Goal: Task Accomplishment & Management: Use online tool/utility

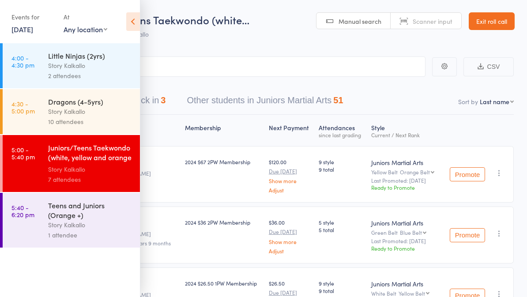
click at [130, 20] on icon at bounding box center [133, 21] width 14 height 19
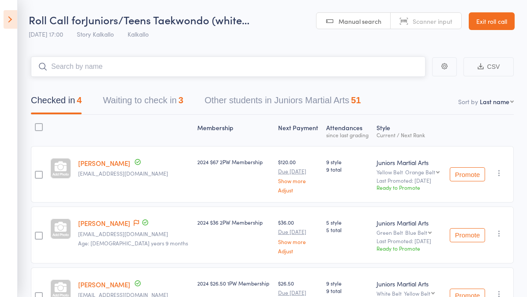
click at [93, 72] on input "search" at bounding box center [228, 66] width 395 height 20
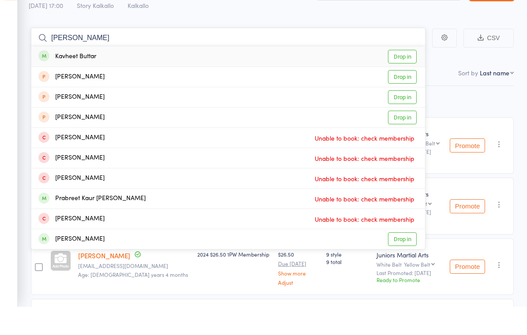
type input "Kavneet"
click at [399, 79] on link "Drop in" at bounding box center [402, 86] width 29 height 14
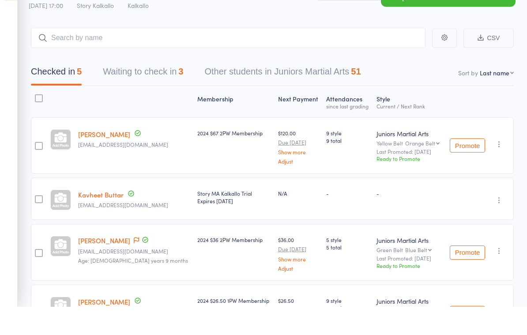
click at [201, 15] on div "Roll Call for Juniors/Teens Taekwondo (white… 11 Aug 17:00 Story Kalkallo Kalka…" at bounding box center [139, 27] width 221 height 31
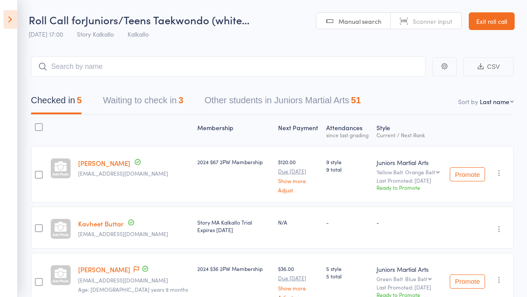
click at [120, 105] on button "Waiting to check in 3" at bounding box center [143, 102] width 80 height 23
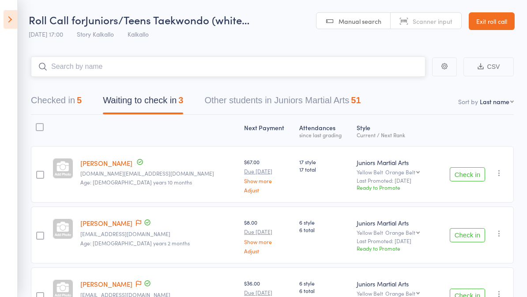
click at [65, 57] on input "search" at bounding box center [228, 66] width 395 height 20
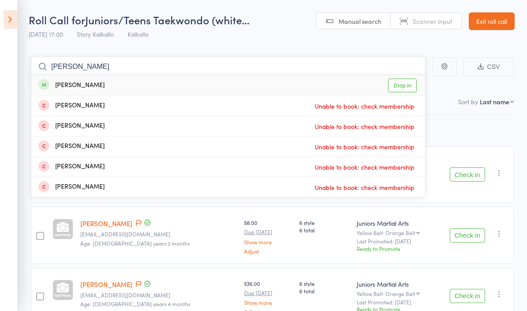
type input "Jay"
click at [402, 83] on link "Drop in" at bounding box center [402, 86] width 29 height 14
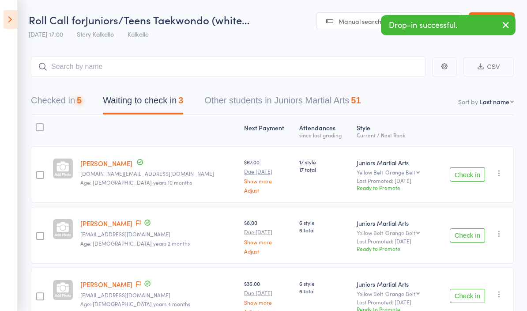
click at [265, 36] on header "Roll Call for Juniors/Teens Taekwondo (white… 11 Aug 17:00 Story Kalkallo Kalka…" at bounding box center [263, 21] width 527 height 43
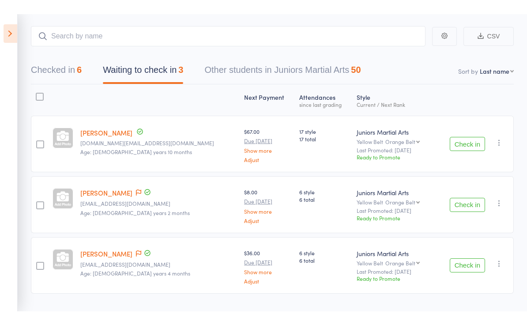
scroll to position [31, 0]
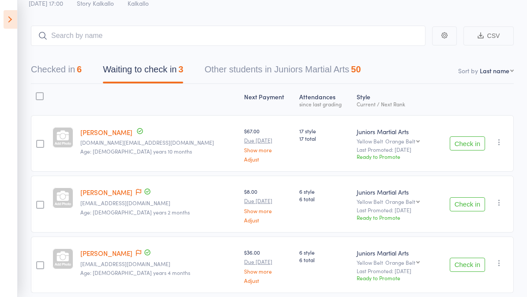
click at [50, 64] on button "Checked in 6" at bounding box center [56, 71] width 51 height 23
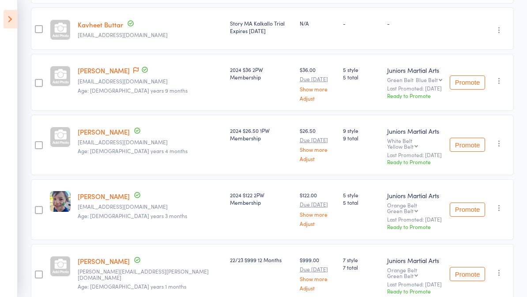
scroll to position [208, 0]
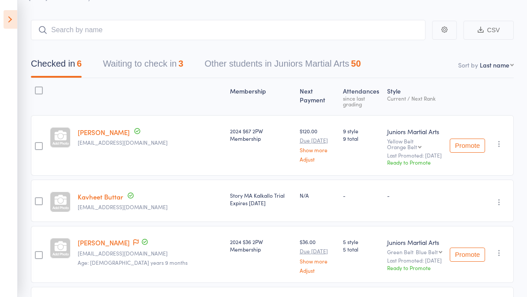
click at [114, 60] on button "Waiting to check in 3" at bounding box center [143, 65] width 80 height 23
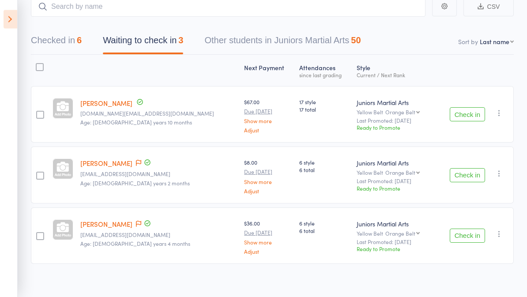
scroll to position [60, 0]
click at [463, 173] on button "Check in" at bounding box center [467, 175] width 35 height 14
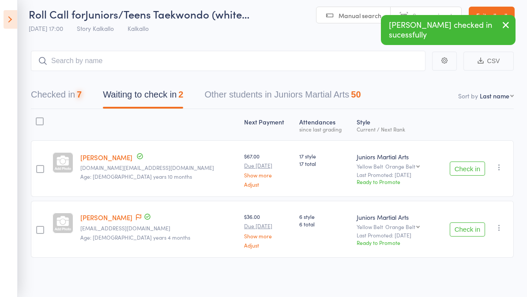
scroll to position [7, 0]
click at [462, 231] on button "Check in" at bounding box center [467, 229] width 35 height 14
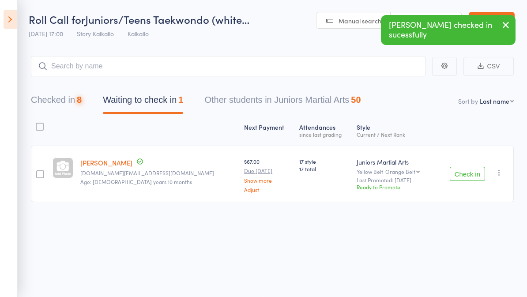
scroll to position [6, 0]
click at [109, 56] on input "search" at bounding box center [228, 66] width 395 height 20
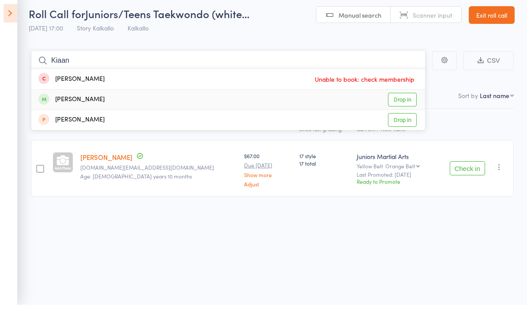
type input "Kiaan"
click at [407, 99] on link "Drop in" at bounding box center [402, 106] width 29 height 14
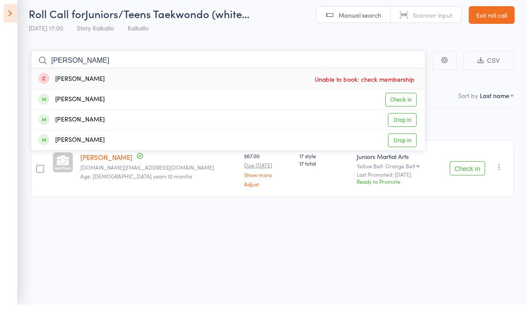
type input "Aarav"
click at [152, 106] on div "Aarav Rathore Check in" at bounding box center [228, 106] width 394 height 20
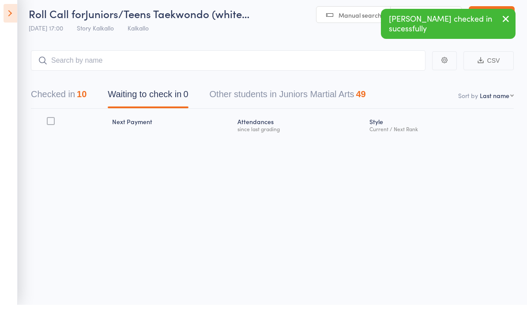
click at [276, 32] on header "Roll Call for Juniors/Teens Taekwondo (white… 11 Aug 17:00 Story Kalkallo Kalka…" at bounding box center [263, 21] width 527 height 43
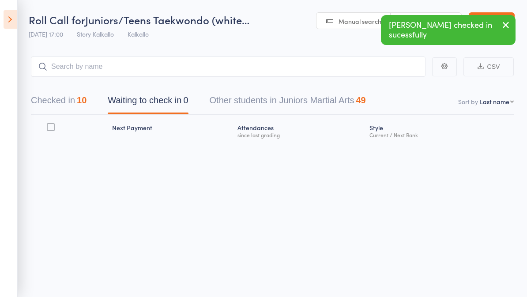
click at [51, 97] on button "Checked in 10" at bounding box center [59, 102] width 56 height 23
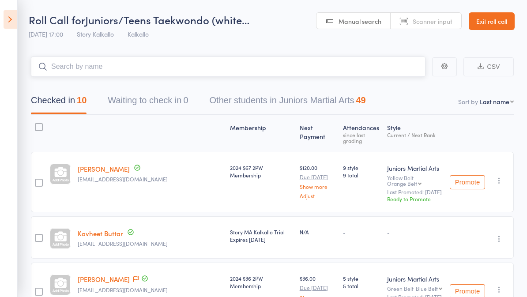
click at [64, 65] on input "search" at bounding box center [228, 66] width 395 height 20
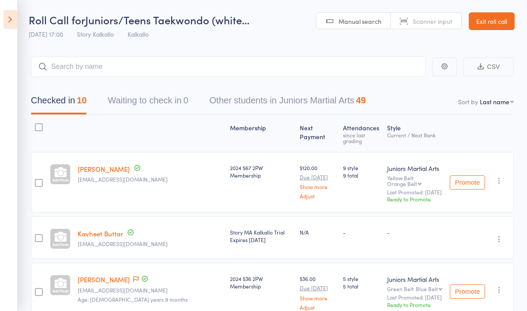
click at [15, 45] on aside "Events for 11 Aug, 2025 11 Aug, 2025 August 2025 Sun Mon Tue Wed Thu Fri Sat 31…" at bounding box center [9, 155] width 18 height 311
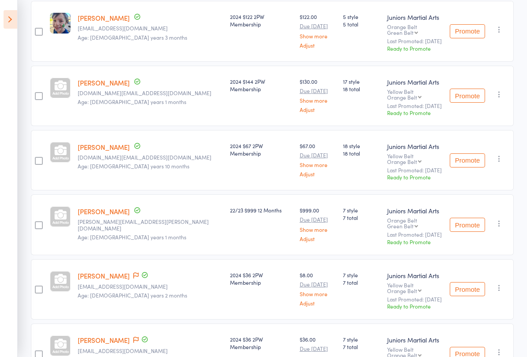
scroll to position [384, 0]
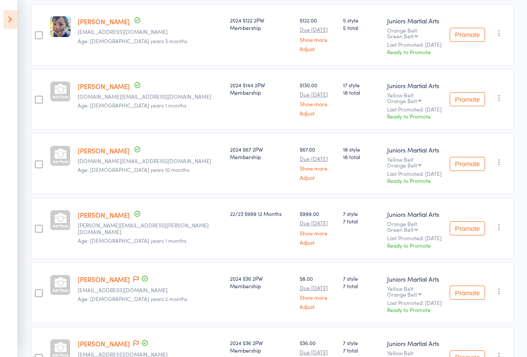
click at [11, 20] on icon at bounding box center [11, 19] width 14 height 19
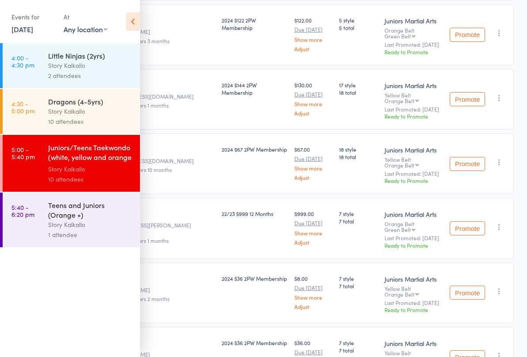
click at [83, 215] on div "Teens and Juniors (Orange +)" at bounding box center [90, 209] width 84 height 19
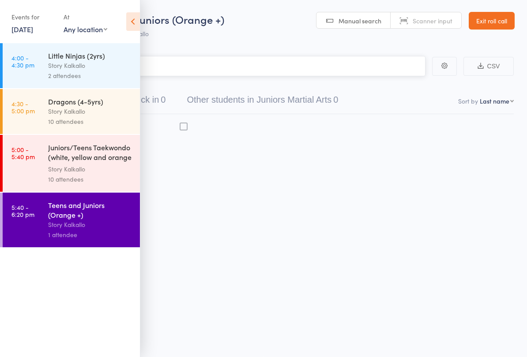
scroll to position [6, 0]
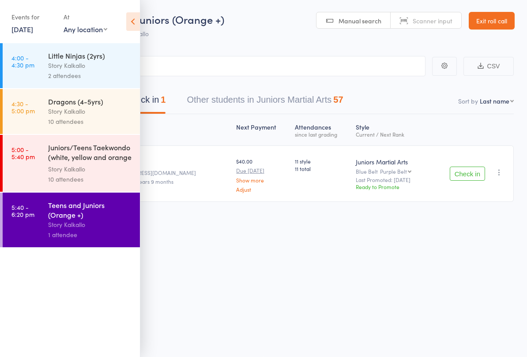
click at [130, 23] on icon at bounding box center [133, 21] width 14 height 19
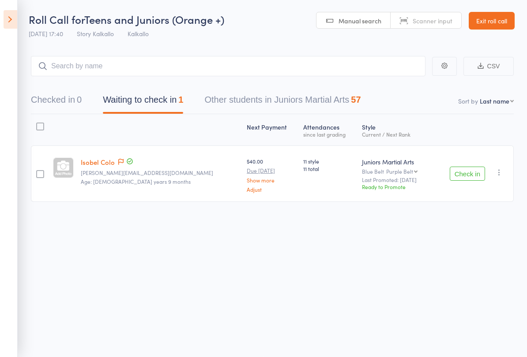
click at [12, 28] on icon at bounding box center [11, 19] width 14 height 19
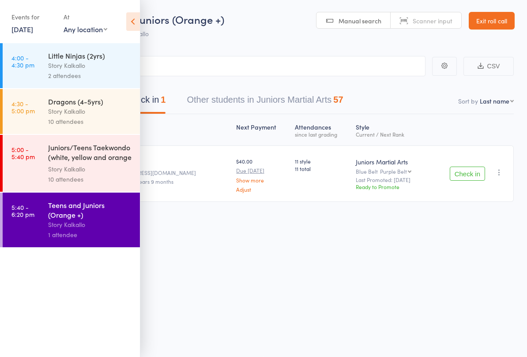
click at [67, 119] on div "10 attendees" at bounding box center [90, 122] width 84 height 10
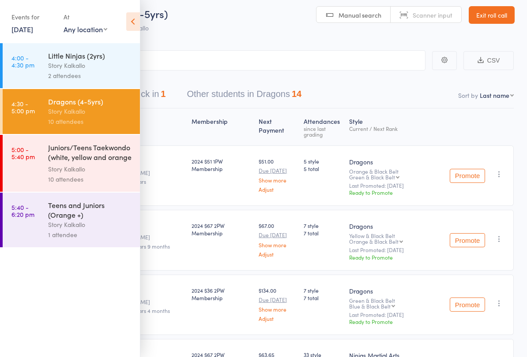
click at [135, 26] on icon at bounding box center [133, 21] width 14 height 19
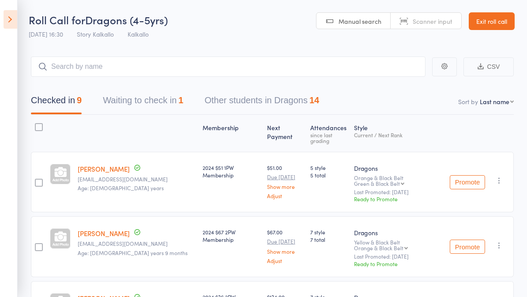
click at [120, 97] on button "Waiting to check in 1" at bounding box center [143, 102] width 80 height 23
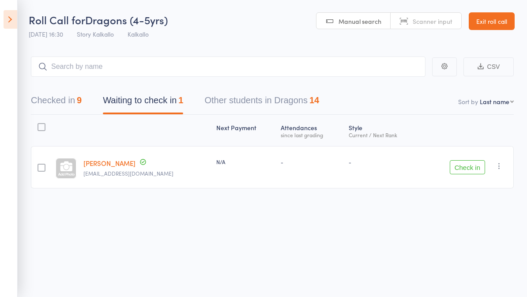
click at [73, 107] on button "Checked in 9" at bounding box center [56, 102] width 51 height 23
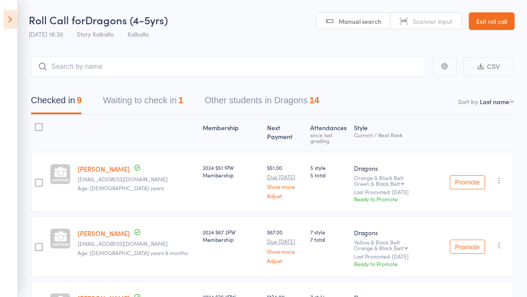
click at [14, 18] on icon at bounding box center [11, 19] width 14 height 19
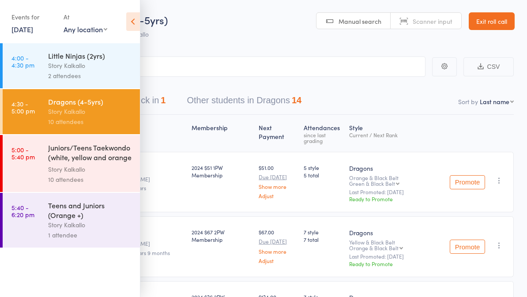
click at [136, 25] on icon at bounding box center [133, 21] width 14 height 19
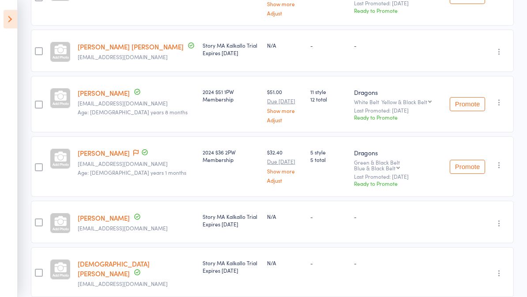
scroll to position [401, 0]
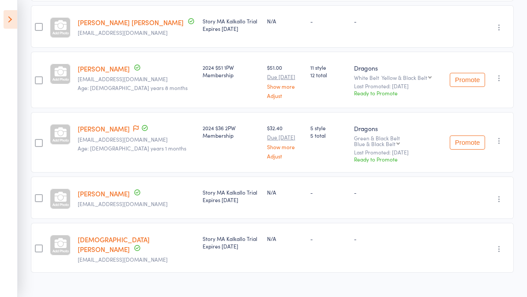
click at [88, 189] on link "[PERSON_NAME]" at bounding box center [104, 193] width 52 height 9
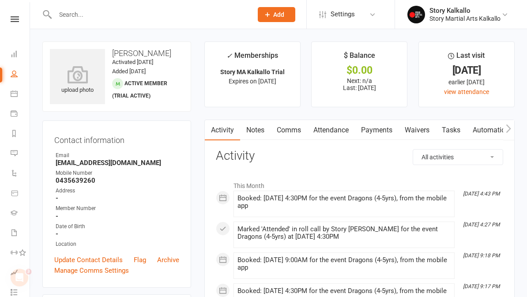
click at [415, 129] on link "Waivers" at bounding box center [417, 130] width 37 height 20
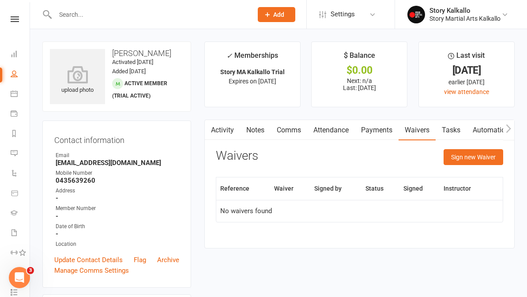
click at [485, 162] on button "Sign new Waiver" at bounding box center [474, 157] width 60 height 16
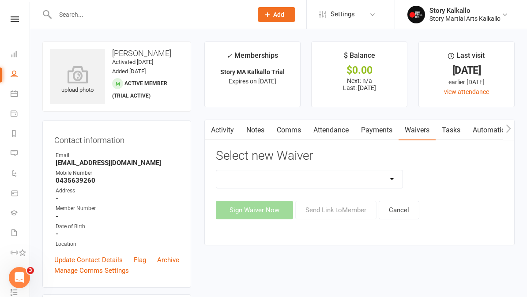
click at [402, 180] on select "Return Member offer Waiver Story MA New Member Story Martial Arts Kalkallo Paid…" at bounding box center [309, 179] width 186 height 18
click at [15, 226] on link "Roll call" at bounding box center [20, 234] width 20 height 20
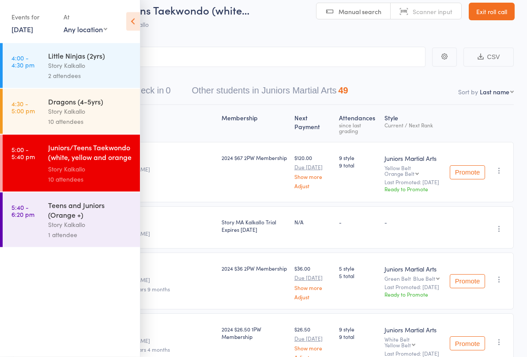
scroll to position [10, 0]
click at [128, 22] on icon at bounding box center [133, 21] width 14 height 19
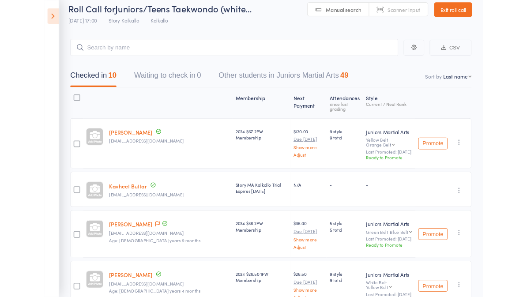
scroll to position [34, 0]
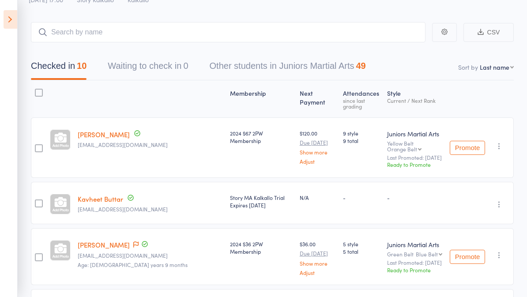
click at [15, 22] on icon at bounding box center [11, 19] width 14 height 19
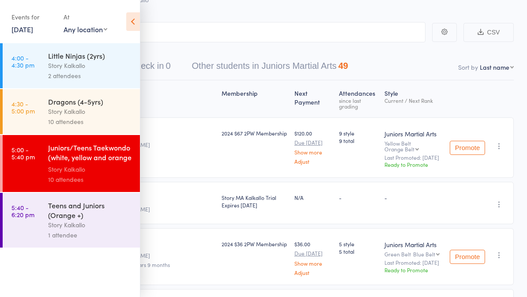
click at [62, 218] on div "Teens and Juniors (Orange +)" at bounding box center [90, 209] width 84 height 19
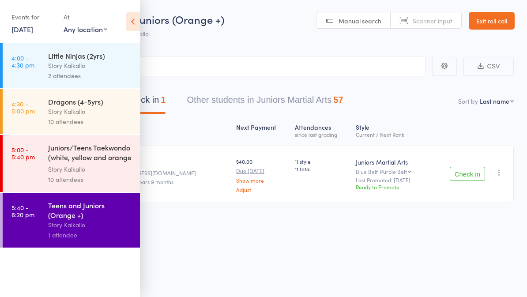
click at [131, 23] on icon at bounding box center [133, 21] width 14 height 19
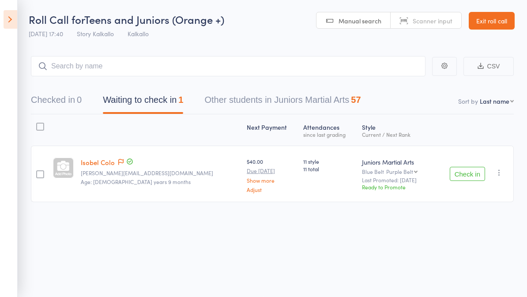
click at [463, 171] on button "Check in" at bounding box center [467, 174] width 35 height 14
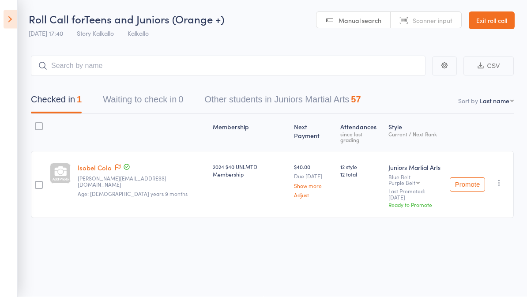
scroll to position [0, 0]
click at [83, 62] on input "search" at bounding box center [228, 66] width 395 height 20
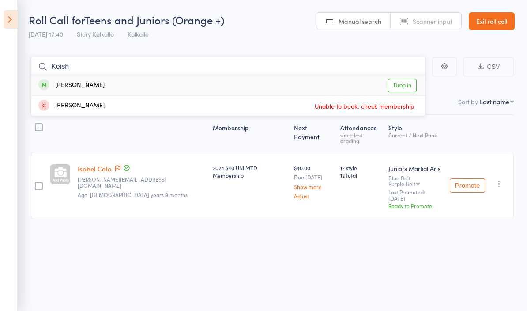
type input "Keish"
click at [406, 86] on link "Drop in" at bounding box center [402, 86] width 29 height 14
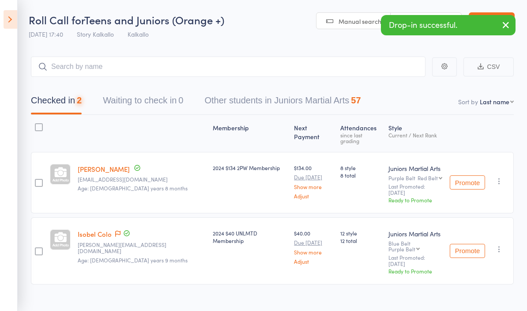
click at [273, 34] on header "Roll Call for Teens and Juniors (Orange +) 11 Aug 17:40 Story Kalkallo Kalkallo…" at bounding box center [263, 21] width 527 height 43
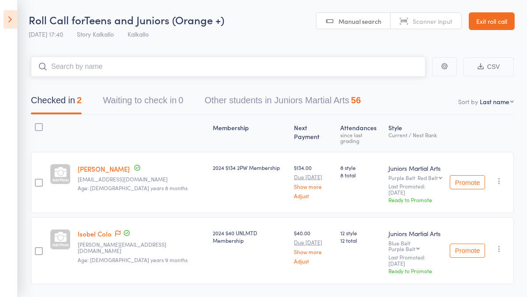
click at [85, 69] on input "search" at bounding box center [228, 66] width 395 height 20
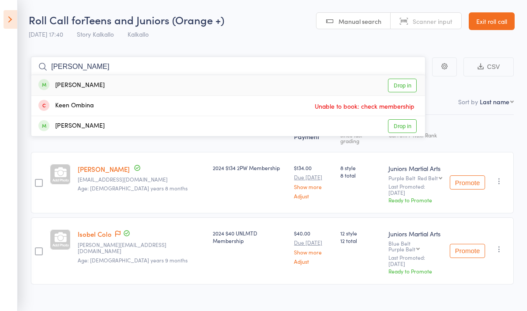
type input "Albina"
click at [399, 82] on link "Drop in" at bounding box center [402, 86] width 29 height 14
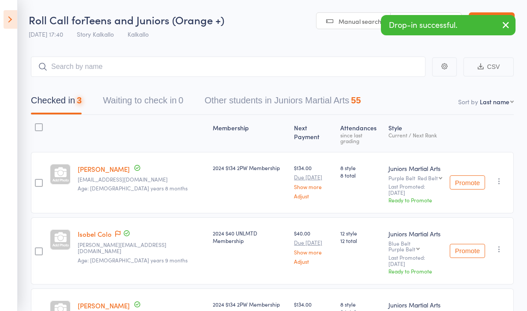
click at [231, 39] on header "Roll Call for Teens and Juniors (Orange +) 11 Aug 17:40 Story Kalkallo Kalkallo…" at bounding box center [263, 21] width 527 height 43
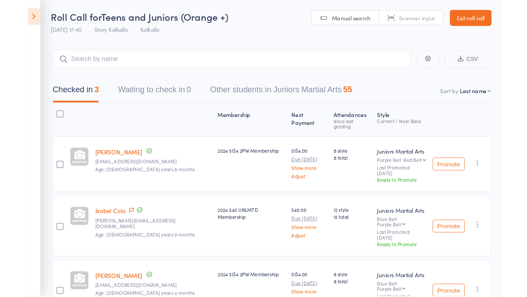
scroll to position [13, 0]
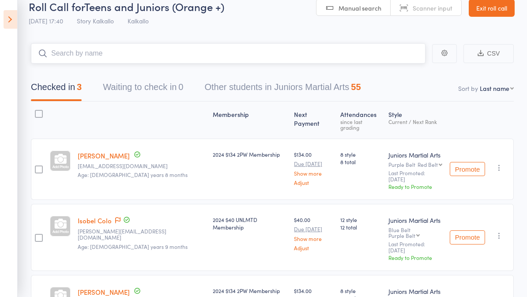
click at [86, 52] on input "search" at bounding box center [228, 53] width 395 height 20
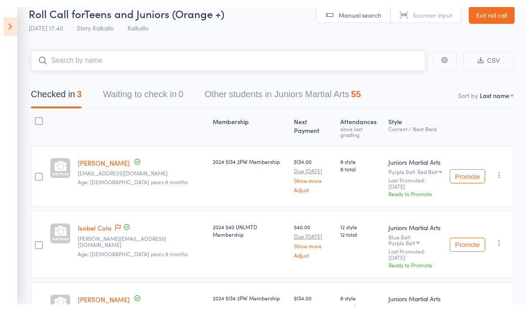
scroll to position [13, 0]
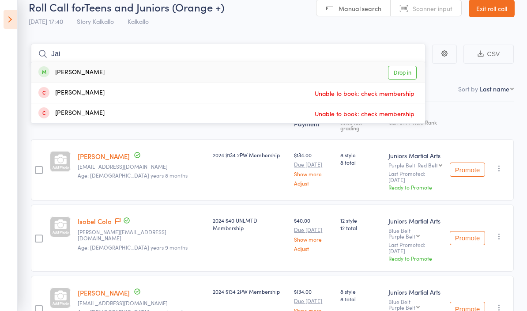
type input "Jai"
click at [401, 68] on link "Drop in" at bounding box center [402, 73] width 29 height 14
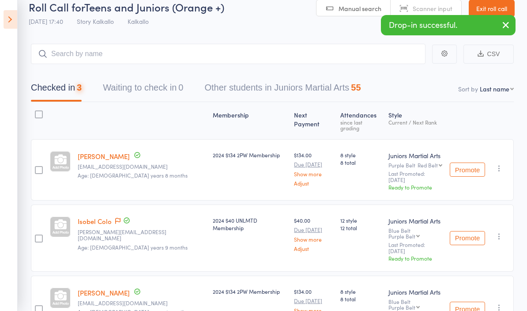
click at [269, 13] on header "Roll Call for Teens and Juniors (Orange +) 11 Aug 17:40 Story Kalkallo Kalkallo…" at bounding box center [263, 8] width 527 height 43
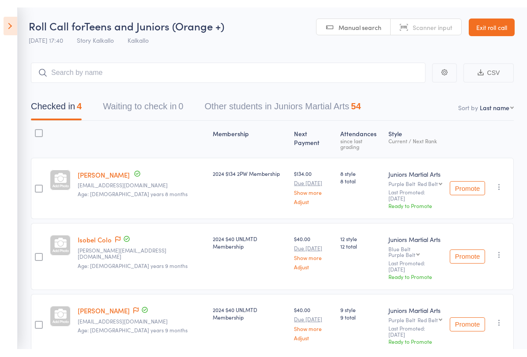
scroll to position [0, 0]
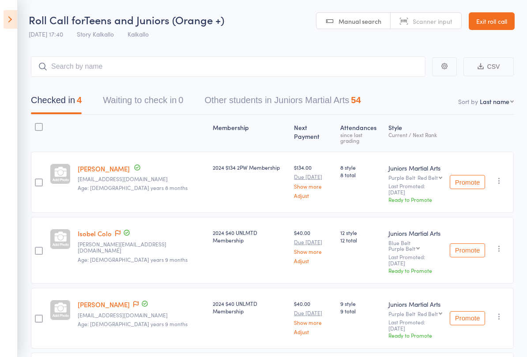
click at [11, 23] on icon at bounding box center [11, 19] width 14 height 19
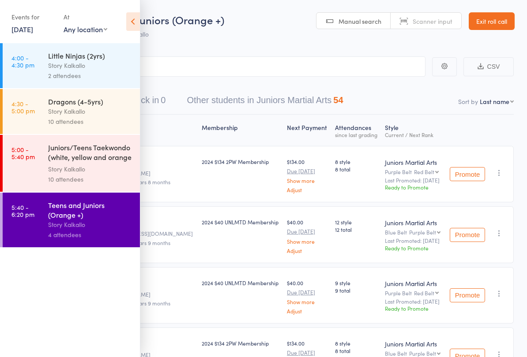
click at [127, 26] on icon at bounding box center [133, 21] width 14 height 19
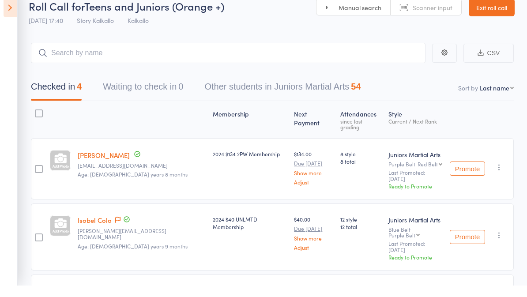
scroll to position [14, 0]
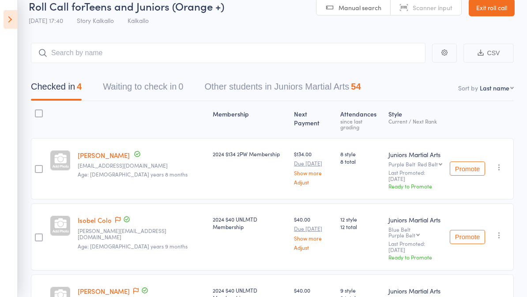
click at [15, 18] on icon at bounding box center [11, 19] width 14 height 19
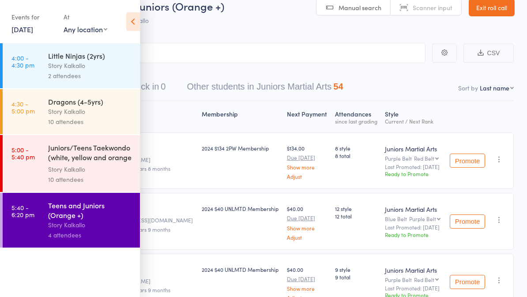
click at [55, 164] on div "Juniors/Teens Taekwondo (white, yellow and orange ..." at bounding box center [90, 154] width 84 height 22
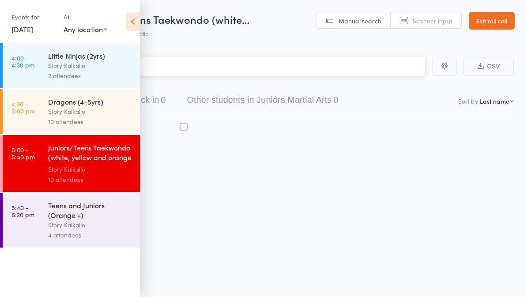
scroll to position [6, 0]
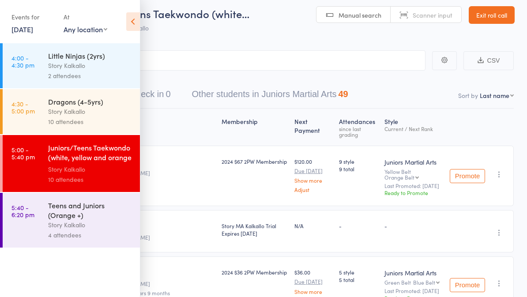
click at [59, 228] on div "Story Kalkallo" at bounding box center [90, 225] width 84 height 10
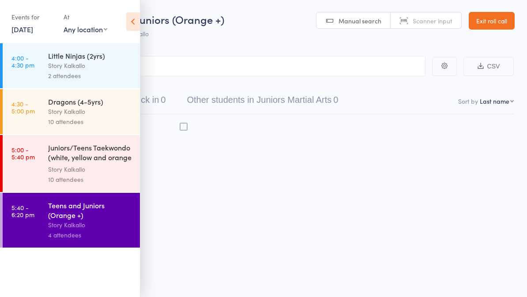
click at [132, 19] on icon at bounding box center [133, 21] width 14 height 19
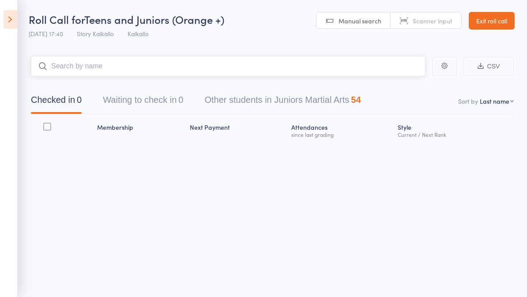
click at [167, 65] on input "search" at bounding box center [228, 66] width 395 height 20
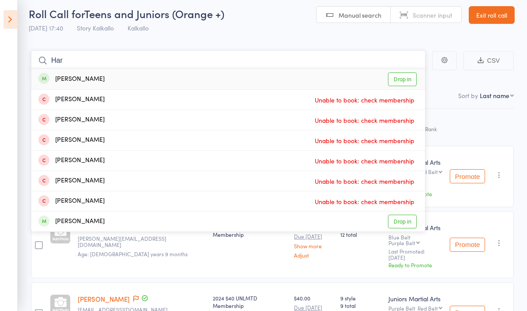
type input "Har"
click at [411, 75] on link "Drop in" at bounding box center [402, 79] width 29 height 14
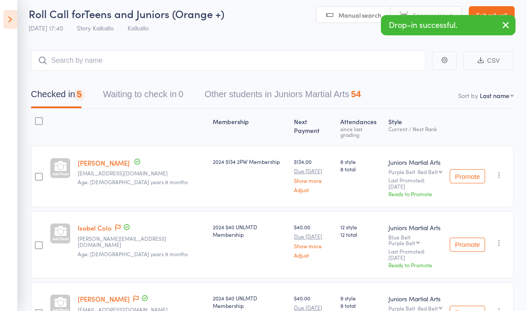
click at [277, 27] on header "Roll Call for Teens and Juniors (Orange +) 11 Aug 17:40 Story Kalkallo Kalkallo…" at bounding box center [263, 15] width 527 height 43
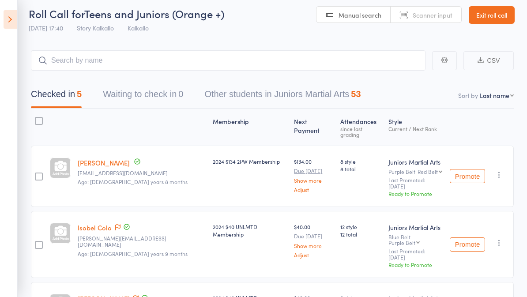
click at [13, 22] on icon at bounding box center [11, 19] width 14 height 19
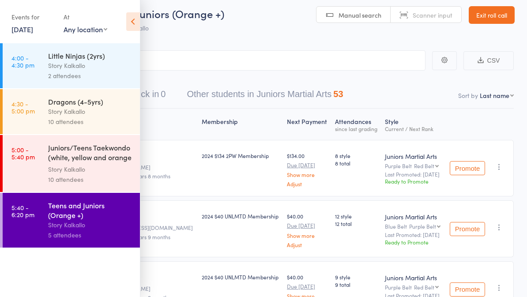
click at [130, 22] on icon at bounding box center [133, 21] width 14 height 19
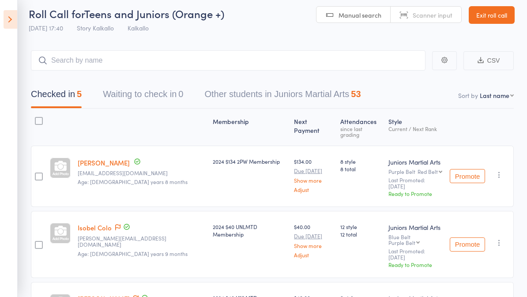
click at [93, 162] on link "[PERSON_NAME]" at bounding box center [104, 162] width 52 height 9
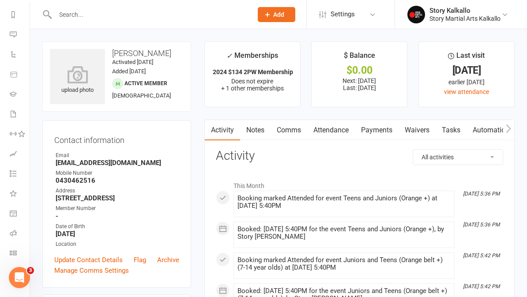
scroll to position [119, 1]
click at [12, 228] on link "Roll call" at bounding box center [20, 234] width 20 height 20
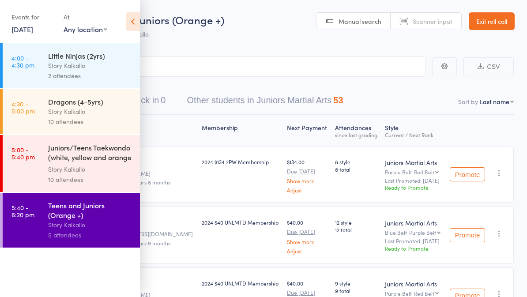
click at [134, 22] on icon at bounding box center [133, 21] width 14 height 19
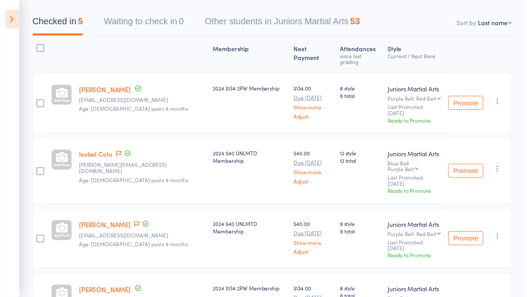
scroll to position [80, 0]
click at [27, 21] on main "CSV Checked in 5 Waiting to check in 0 Other students in Juniors Martial Arts 5…" at bounding box center [263, 206] width 527 height 487
click at [15, 19] on icon at bounding box center [11, 19] width 14 height 19
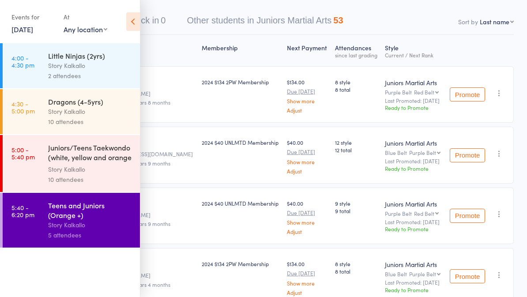
click at [44, 163] on link "5:00 - 5:40 pm Juniors/Teens Taekwondo (white, yellow and orange ... Story Kalk…" at bounding box center [71, 163] width 137 height 57
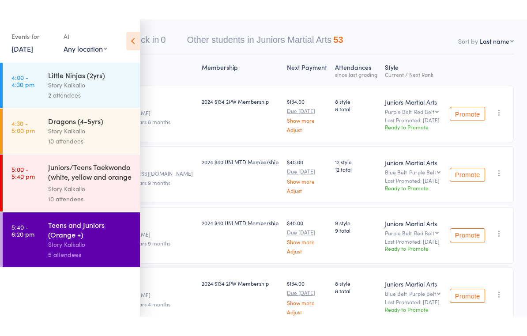
scroll to position [6, 0]
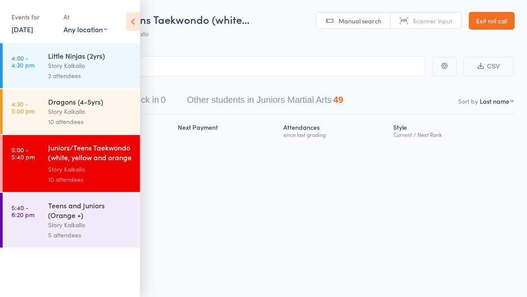
click at [132, 22] on icon at bounding box center [133, 21] width 14 height 19
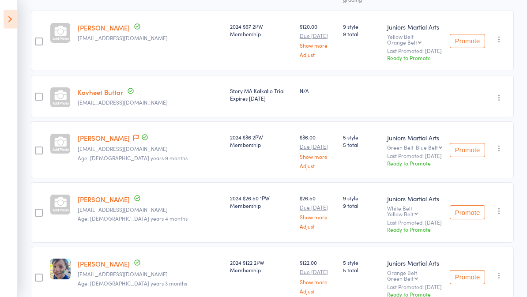
click at [15, 21] on icon at bounding box center [11, 19] width 14 height 19
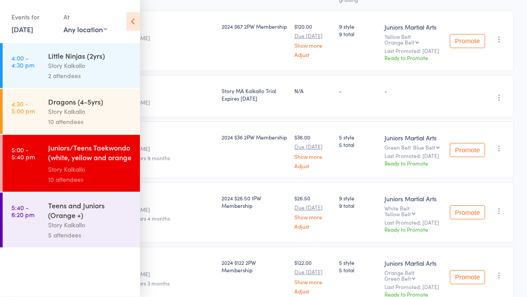
scroll to position [141, 0]
click at [79, 106] on div "Dragons (4-5yrs)" at bounding box center [90, 102] width 84 height 10
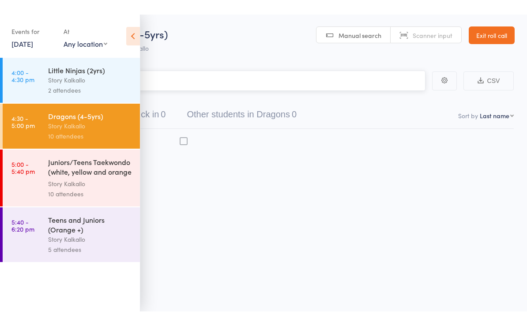
scroll to position [6, 0]
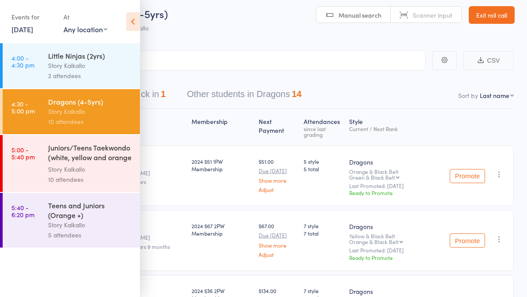
click at [134, 21] on icon at bounding box center [133, 21] width 14 height 19
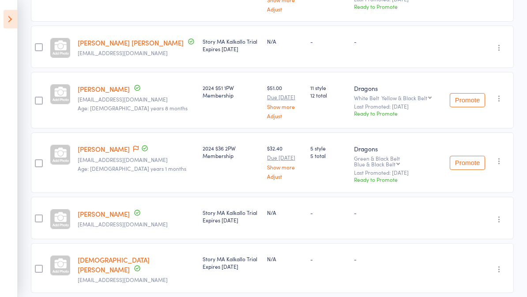
scroll to position [381, 0]
click at [100, 255] on link "[DEMOGRAPHIC_DATA][PERSON_NAME]" at bounding box center [114, 264] width 72 height 19
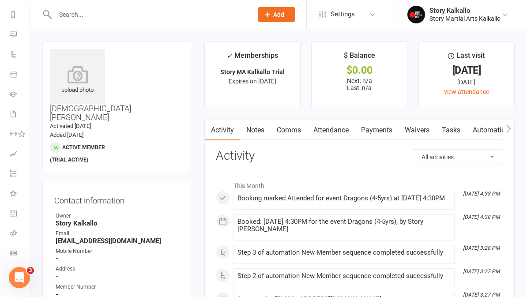
scroll to position [119, 1]
click at [14, 228] on link "Roll call" at bounding box center [20, 234] width 20 height 20
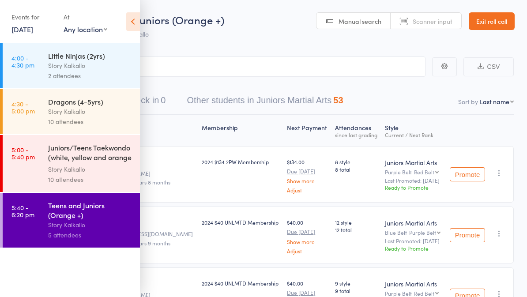
click at [139, 24] on icon at bounding box center [133, 21] width 14 height 19
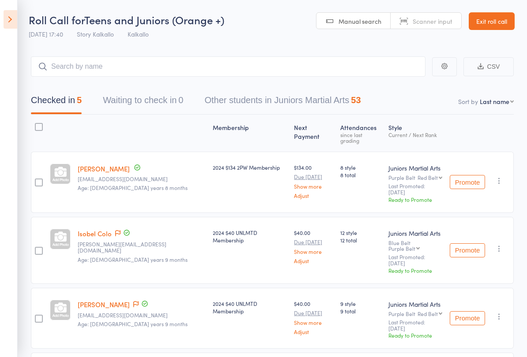
click at [5, 21] on icon at bounding box center [11, 19] width 14 height 19
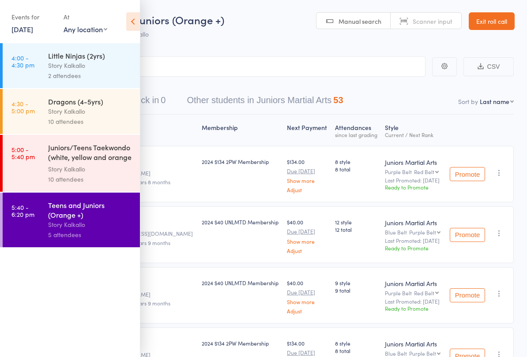
click at [63, 120] on div "10 attendees" at bounding box center [90, 122] width 84 height 10
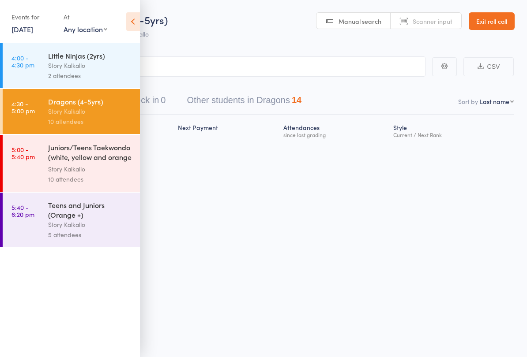
click at [134, 25] on icon at bounding box center [133, 21] width 14 height 19
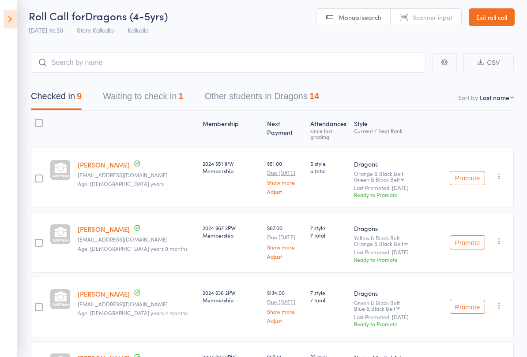
scroll to position [4, 0]
click at [12, 21] on icon at bounding box center [11, 19] width 14 height 19
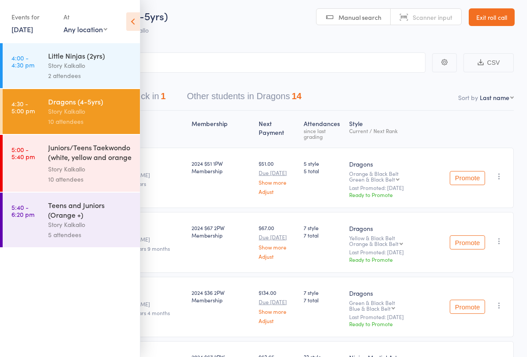
click at [83, 160] on div "Juniors/Teens Taekwondo (white, yellow and orange ..." at bounding box center [90, 154] width 84 height 22
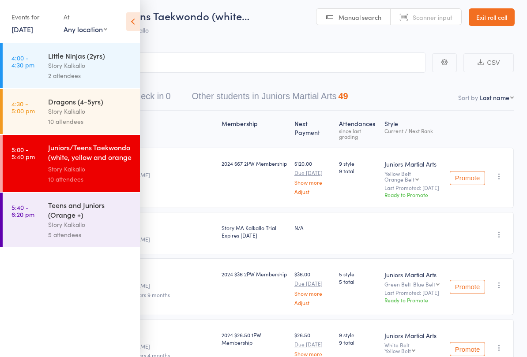
click at [94, 220] on div "Teens and Juniors (Orange +)" at bounding box center [90, 209] width 84 height 19
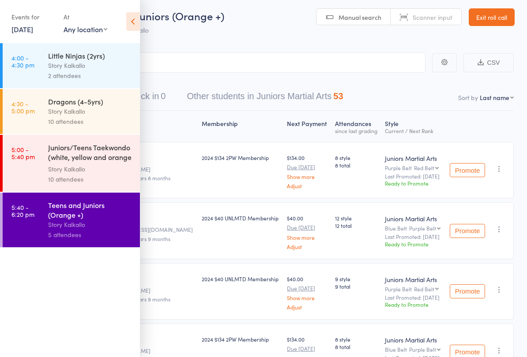
click at [131, 29] on icon at bounding box center [133, 21] width 14 height 19
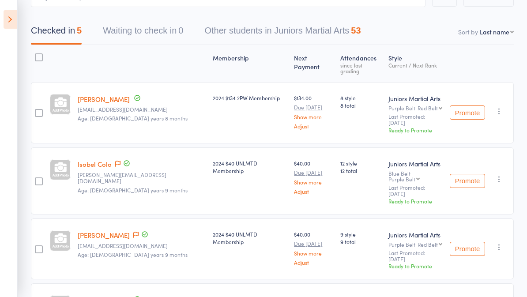
scroll to position [64, 0]
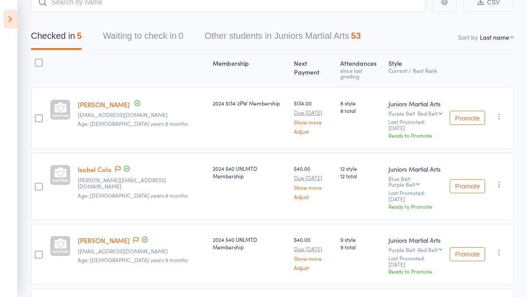
click at [11, 18] on icon at bounding box center [11, 19] width 14 height 19
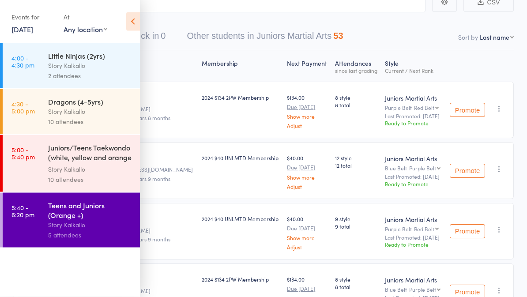
scroll to position [64, 0]
click at [101, 151] on div "Juniors/Teens Taekwondo (white, yellow and orange ..." at bounding box center [90, 154] width 84 height 22
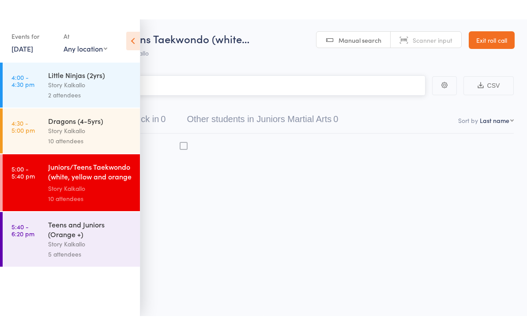
scroll to position [6, 0]
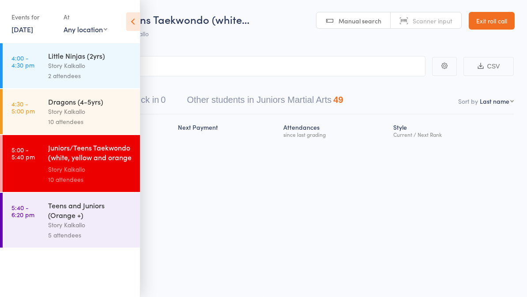
click at [135, 20] on icon at bounding box center [133, 21] width 14 height 19
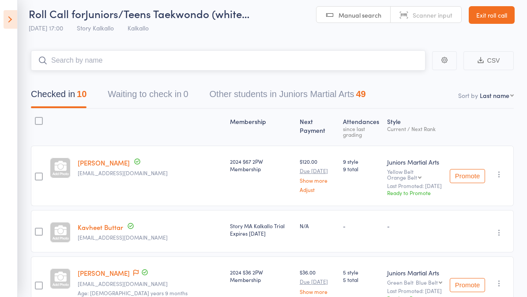
click at [128, 56] on input "search" at bounding box center [228, 60] width 395 height 20
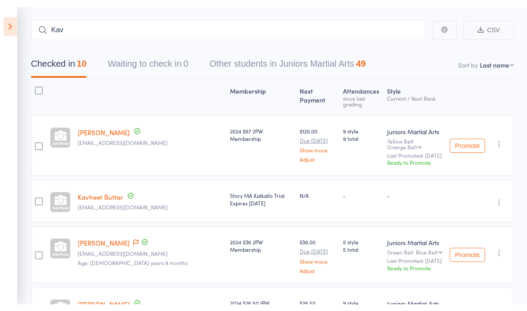
scroll to position [43, 0]
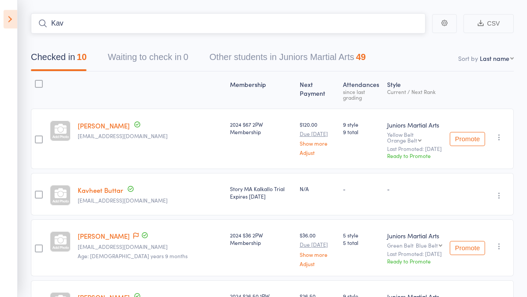
click at [120, 34] on input "Kav" at bounding box center [228, 24] width 395 height 20
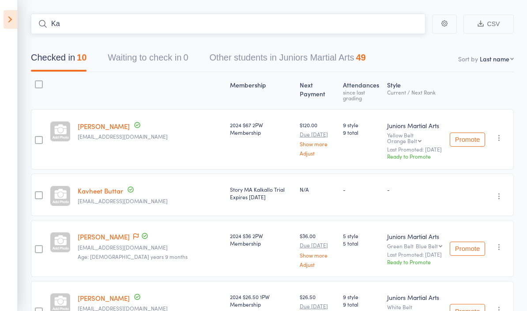
type input "K"
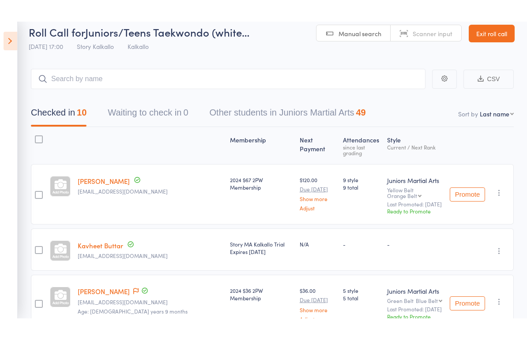
scroll to position [8, 0]
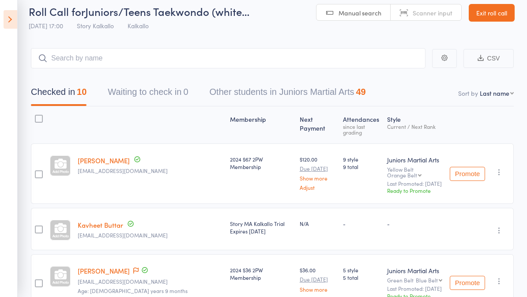
click at [16, 24] on icon at bounding box center [11, 19] width 14 height 19
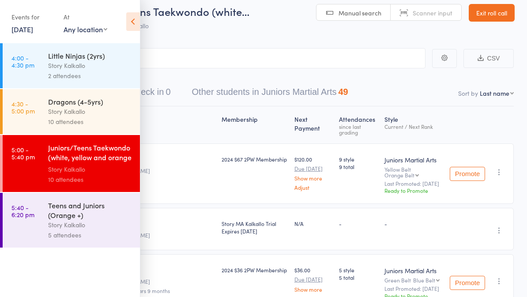
click at [138, 25] on icon at bounding box center [133, 21] width 14 height 19
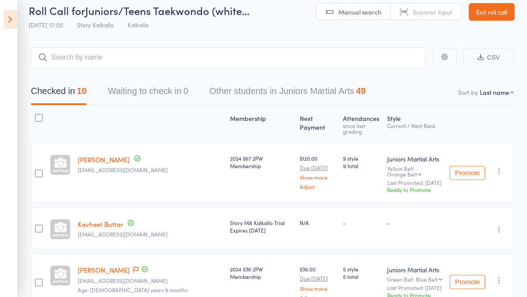
scroll to position [9, 0]
click at [12, 23] on icon at bounding box center [11, 19] width 14 height 19
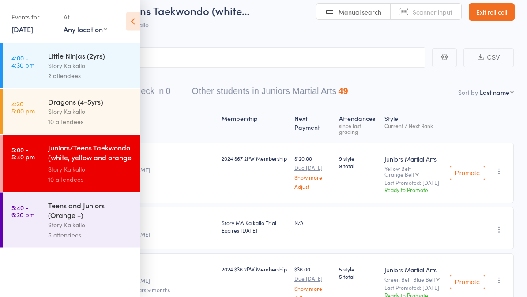
scroll to position [9, 0]
click at [49, 120] on div "10 attendees" at bounding box center [90, 122] width 84 height 10
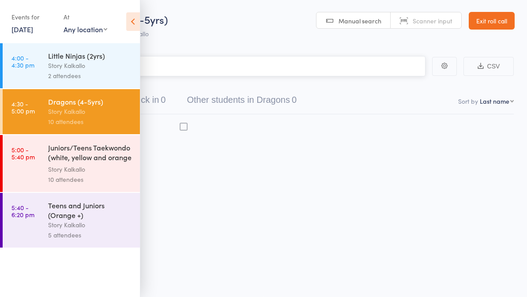
scroll to position [6, 0]
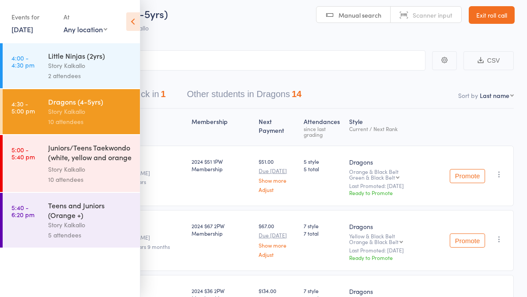
click at [131, 24] on icon at bounding box center [133, 21] width 14 height 19
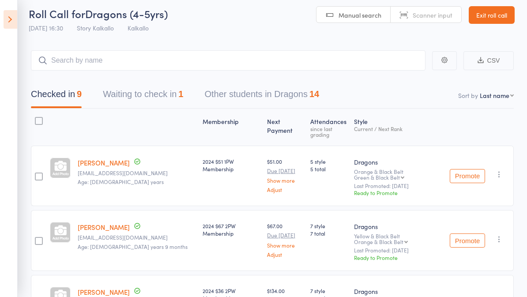
click at [12, 16] on icon at bounding box center [11, 19] width 14 height 19
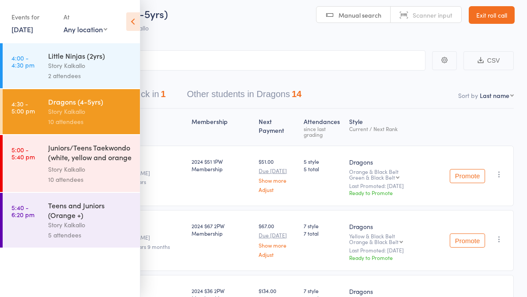
click at [65, 163] on div "Juniors/Teens Taekwondo (white, yellow and orange ..." at bounding box center [90, 154] width 84 height 22
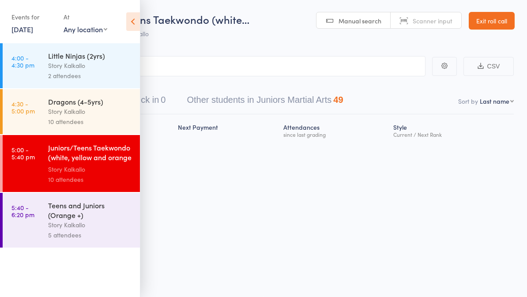
click at [129, 28] on icon at bounding box center [133, 21] width 14 height 19
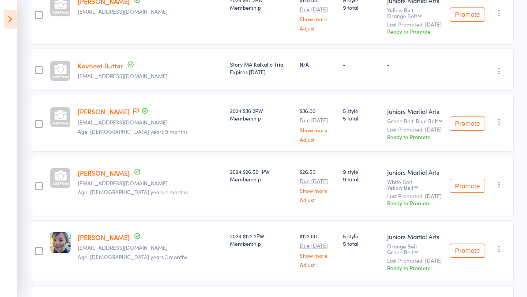
click at [13, 25] on icon at bounding box center [11, 19] width 14 height 19
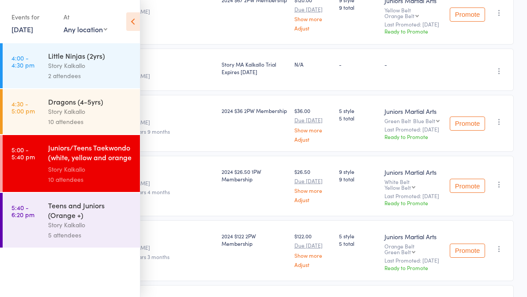
click at [70, 113] on div "Story Kalkallo" at bounding box center [90, 111] width 84 height 10
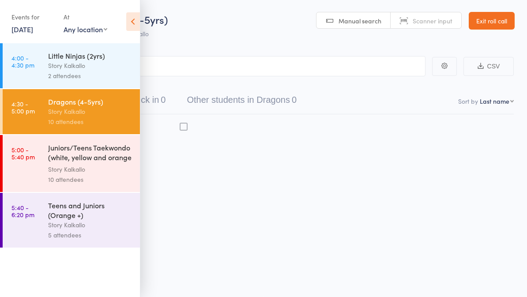
scroll to position [6, 0]
click at [134, 16] on icon at bounding box center [133, 21] width 14 height 19
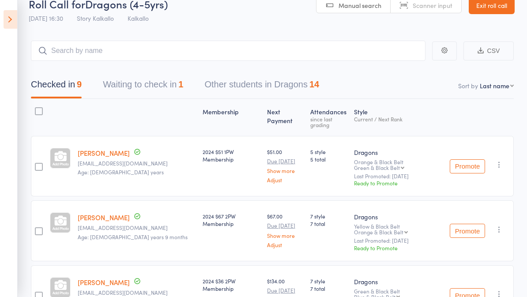
scroll to position [0, 0]
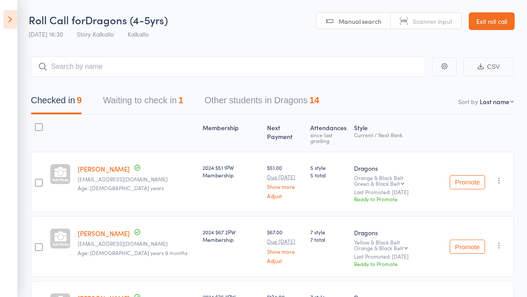
click at [4, 22] on icon at bounding box center [11, 19] width 14 height 19
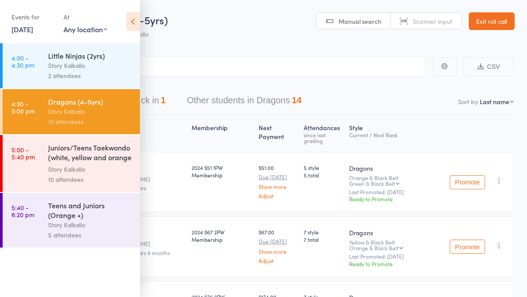
click at [79, 230] on div "Story Kalkallo" at bounding box center [90, 225] width 84 height 10
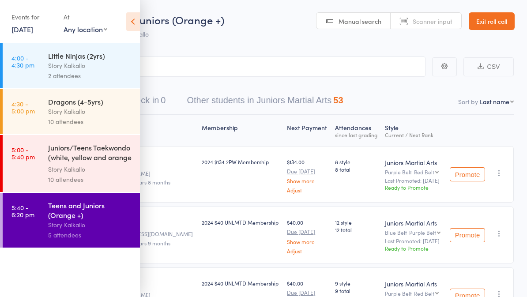
click at [132, 21] on icon at bounding box center [133, 21] width 14 height 19
